Goal: Navigation & Orientation: Find specific page/section

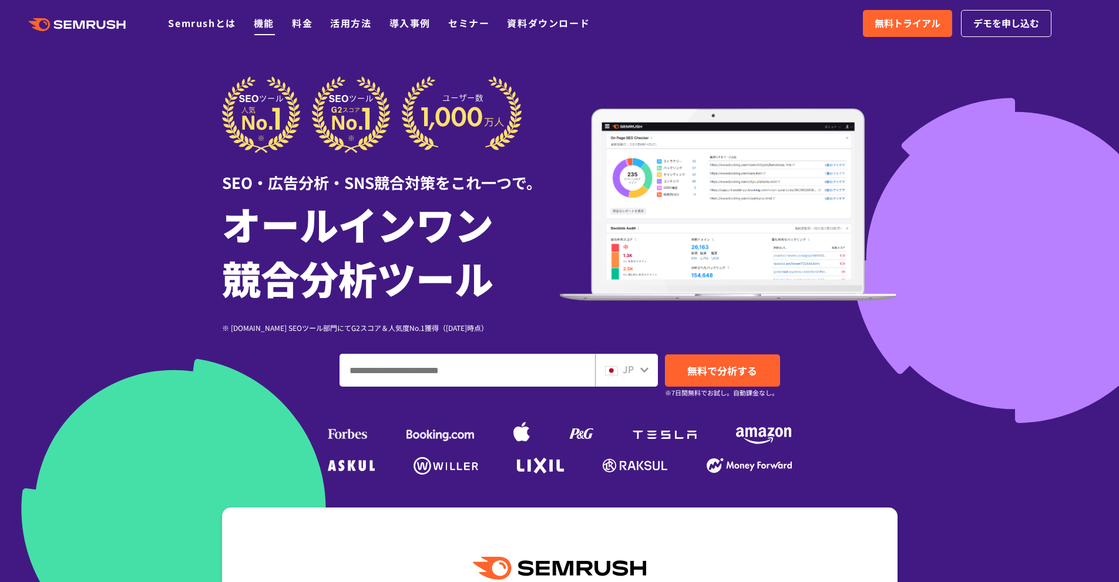
click at [266, 22] on link "機能" at bounding box center [264, 23] width 21 height 14
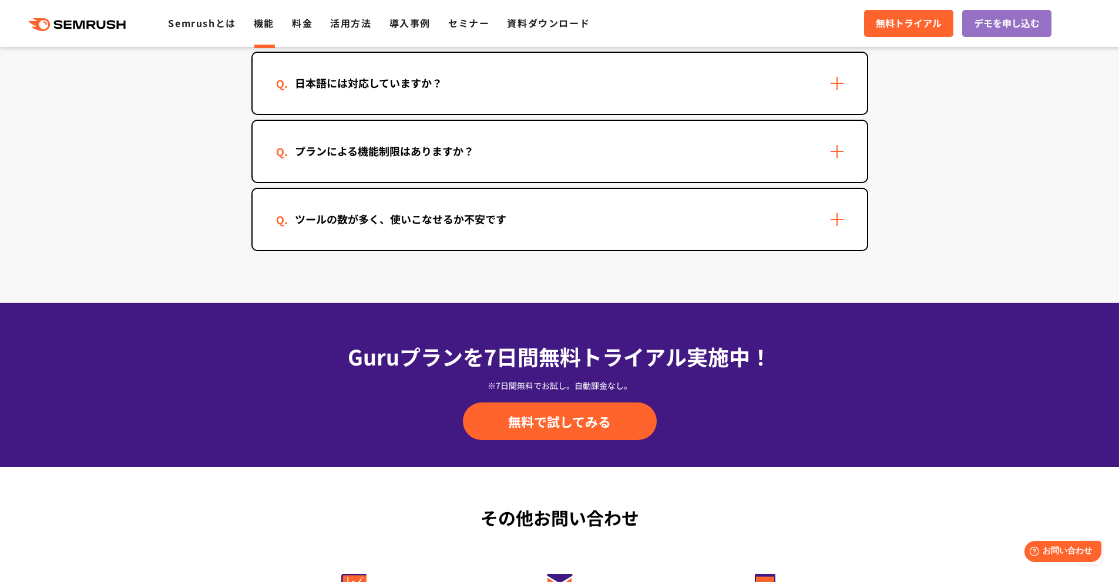
scroll to position [3605, 0]
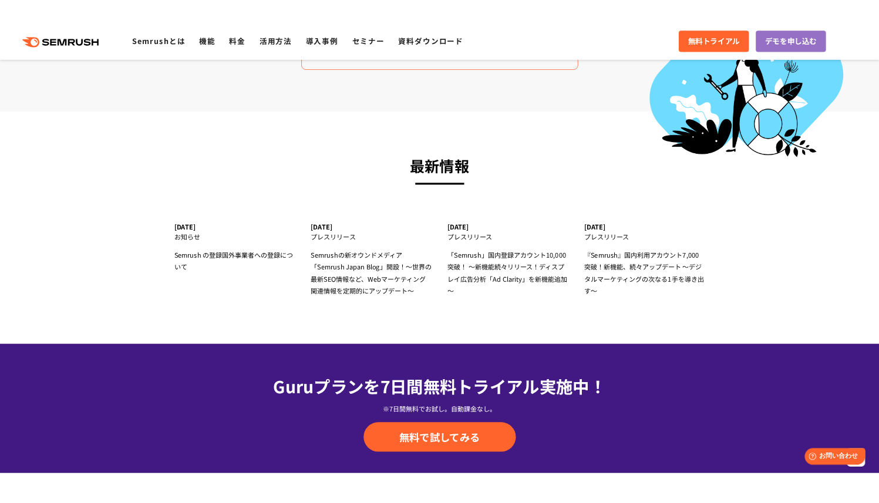
scroll to position [3616, 0]
